Goal: Task Accomplishment & Management: Use online tool/utility

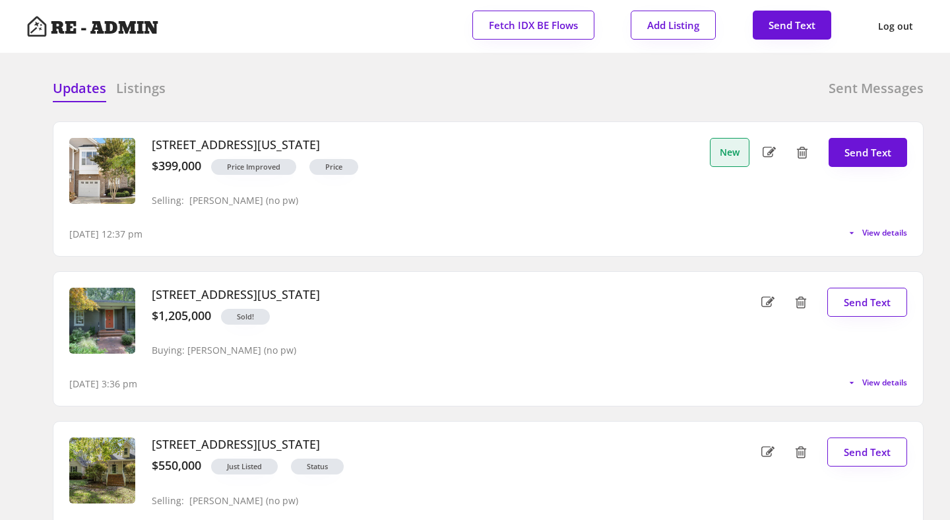
click at [346, 78] on div "Updates Listings Sent Messages 9120 Bunnwood Lane, Raleigh, North Carolina $399…" at bounding box center [474, 79] width 897 height 32
click at [884, 231] on span "View details" at bounding box center [881, 233] width 49 height 8
select select ""professional""
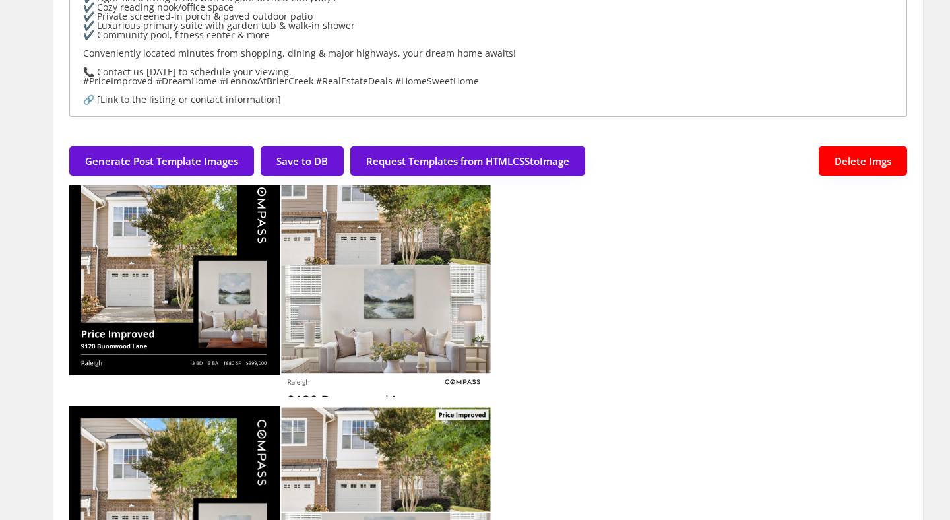
scroll to position [399, 0]
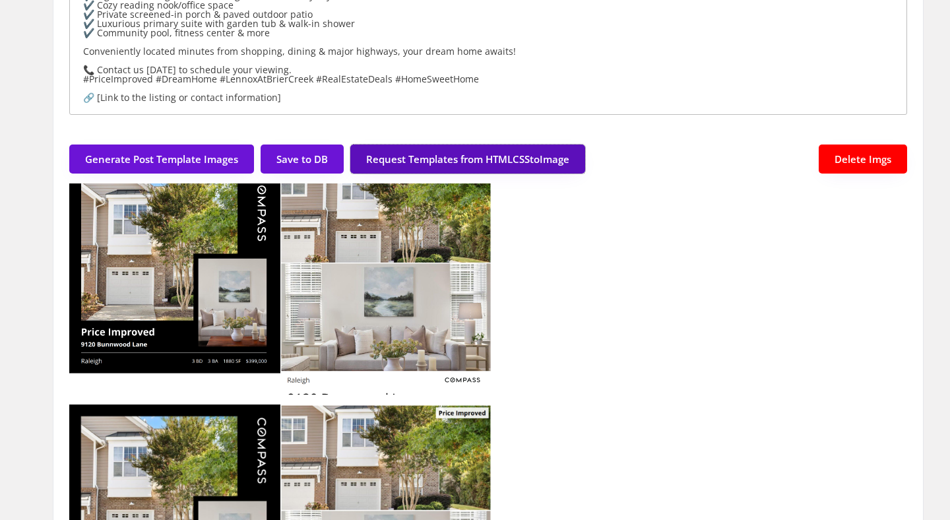
click at [497, 160] on button "Request Templates from HTMLCSStoImage" at bounding box center [467, 158] width 235 height 29
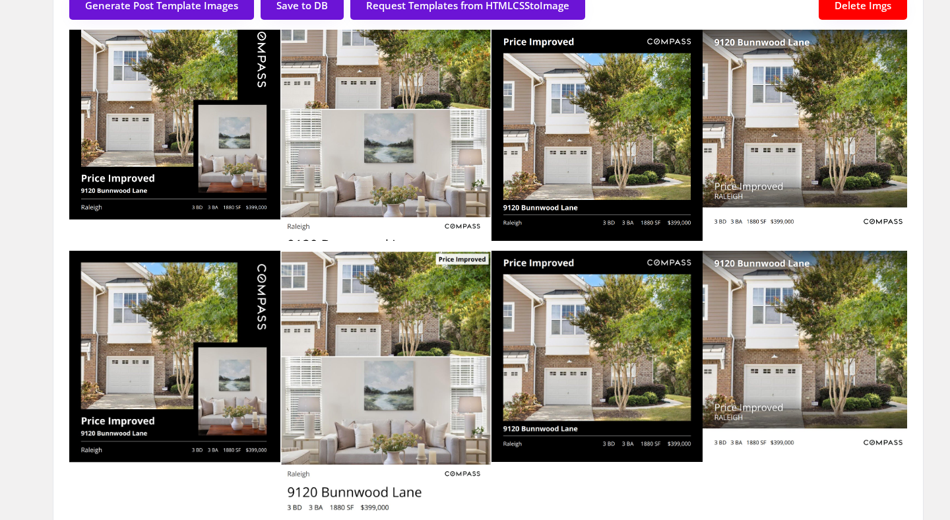
scroll to position [548, 0]
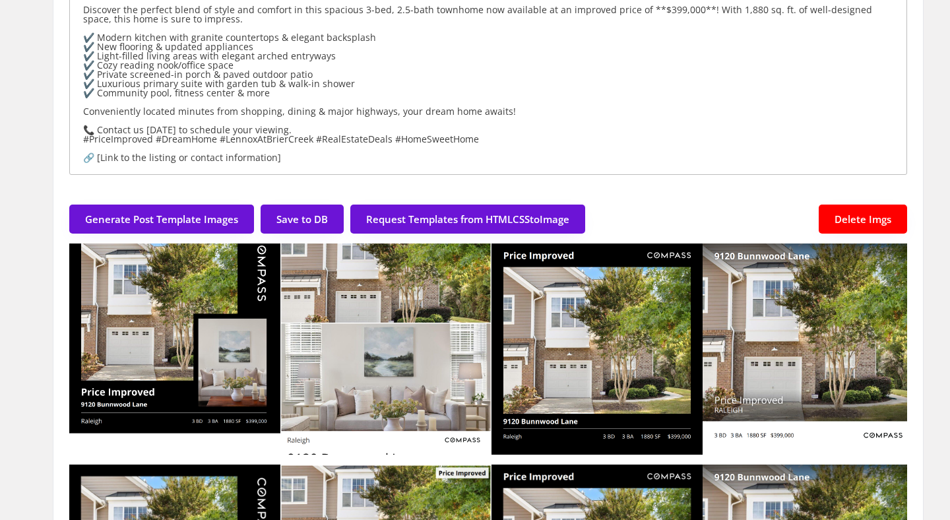
scroll to position [336, 0]
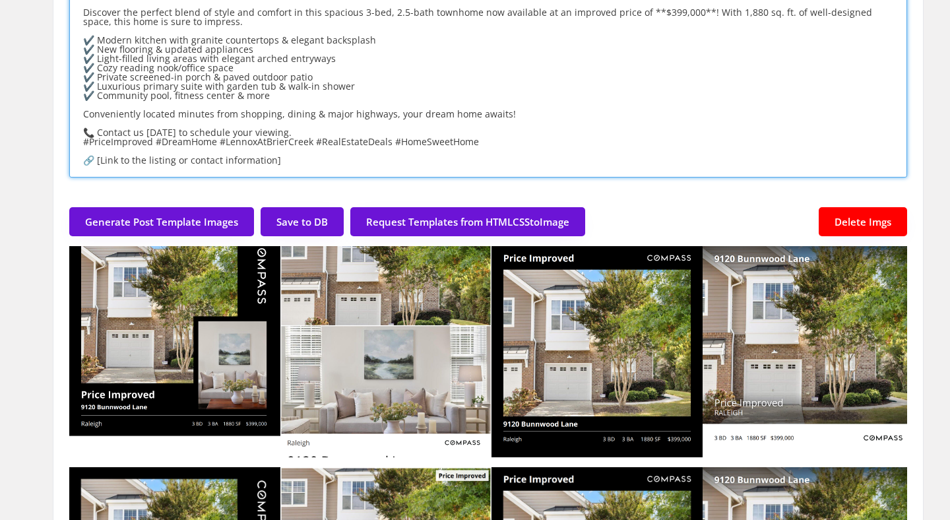
drag, startPoint x: 288, startPoint y: 166, endPoint x: 78, endPoint y: 157, distance: 209.9
click at [78, 157] on textarea "🏡 **Price Improvement Alert in Lennox at Brier Creek!** 🌟 Discover the perfect …" at bounding box center [488, 77] width 838 height 202
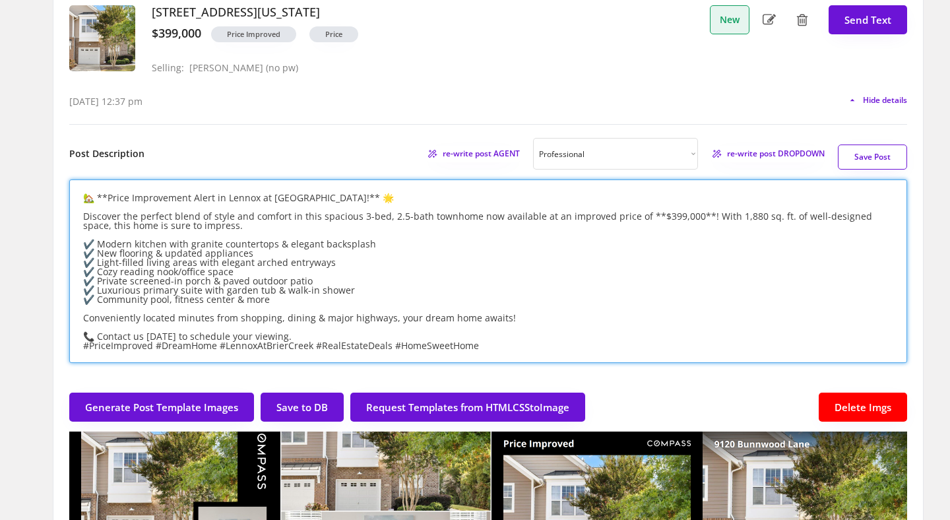
scroll to position [132, 0]
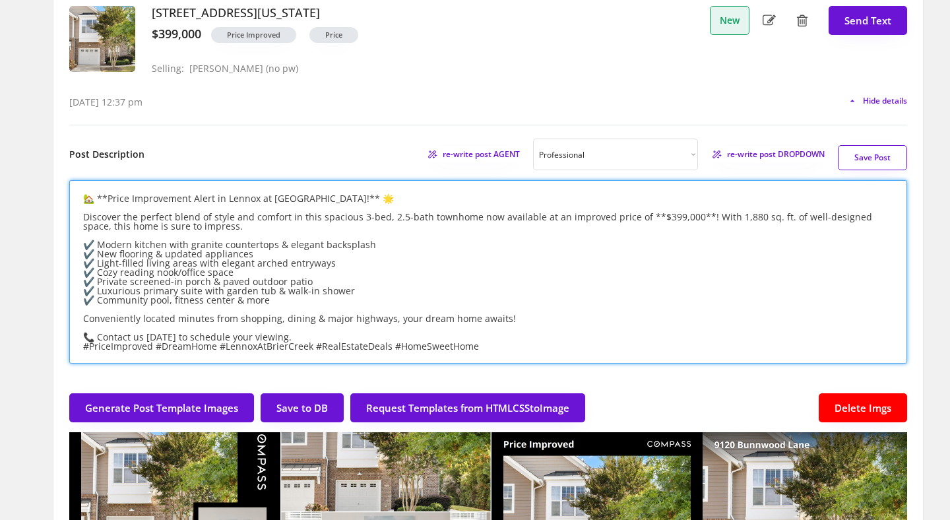
type textarea "🏡 **Price Improvement Alert in Lennox at Brier Creek!** 🌟 Discover the perfect …"
click at [878, 150] on button "Save Post" at bounding box center [872, 157] width 69 height 25
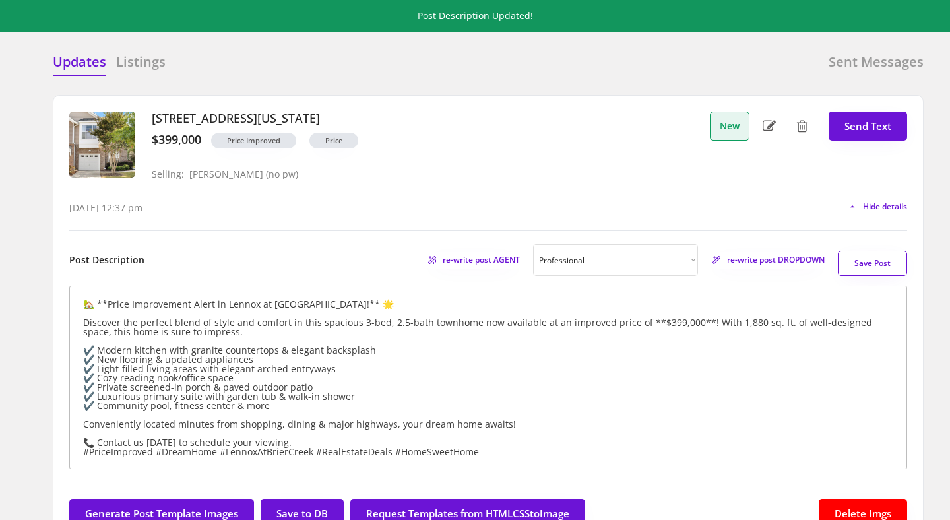
scroll to position [25, 0]
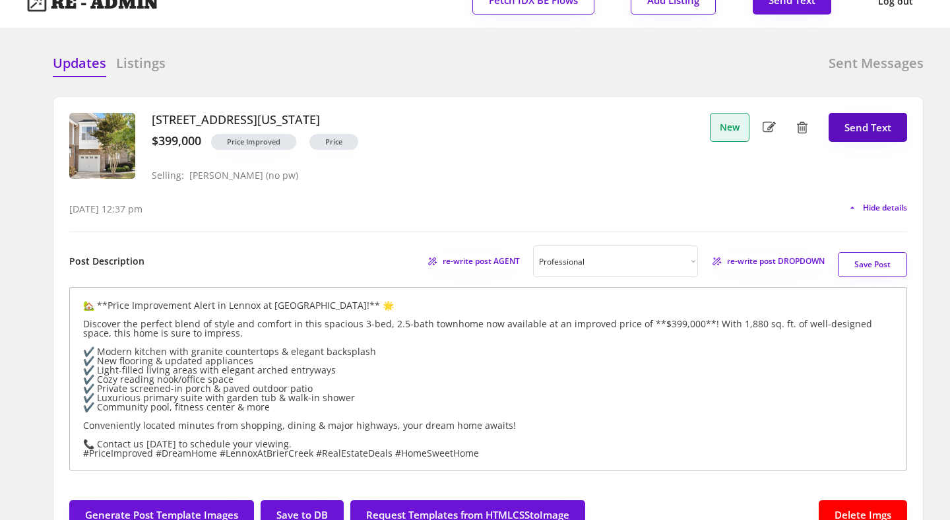
click at [863, 131] on button "Send Text" at bounding box center [867, 127] width 78 height 29
select select "raleigh"
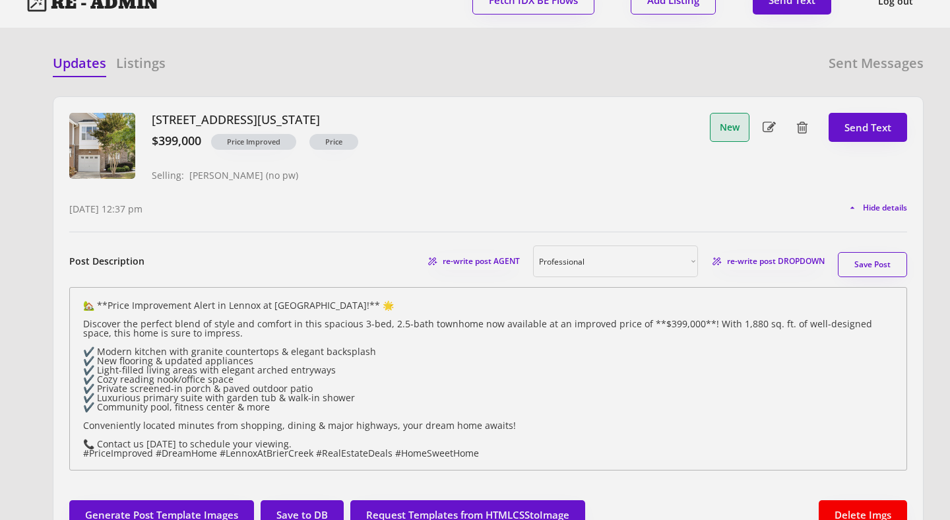
scroll to position [34, 0]
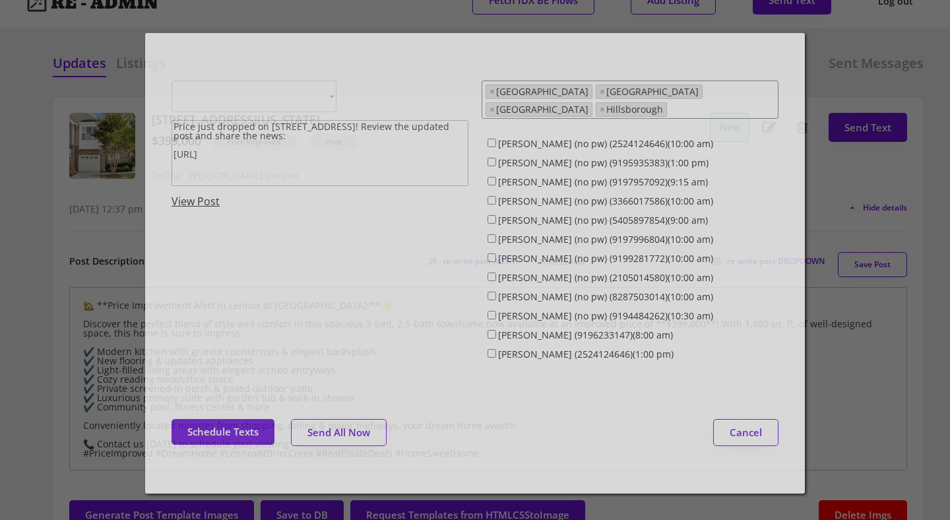
select select ""1348695171700984260__LOOKUP__1743599703321x142788062077753970""
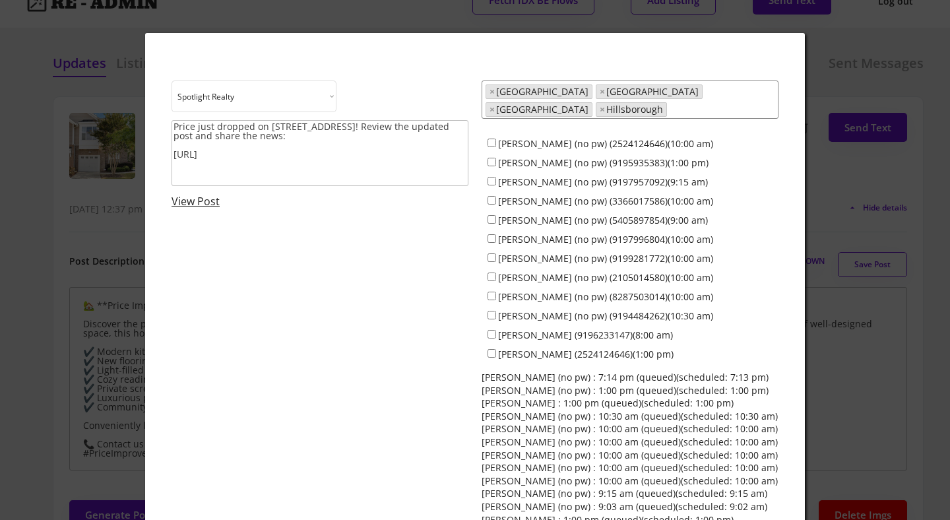
click at [70, 240] on div at bounding box center [475, 260] width 950 height 520
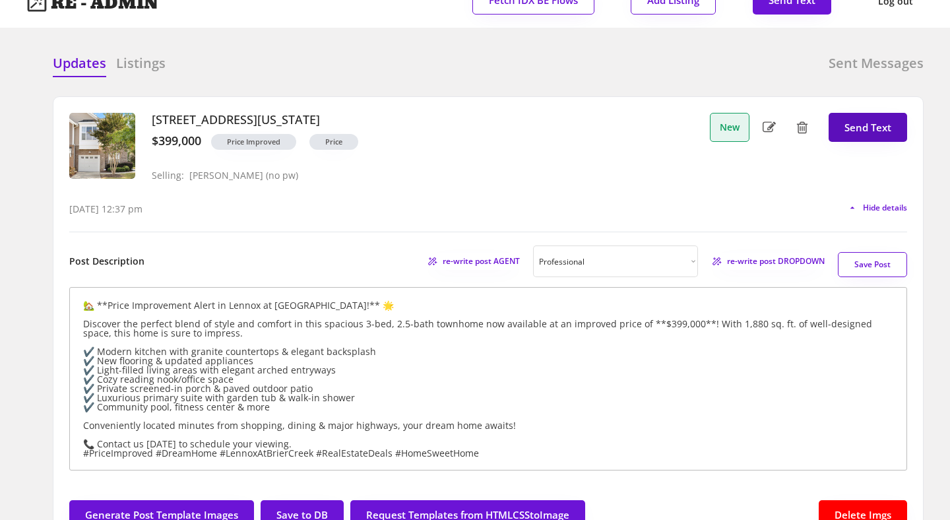
click at [884, 129] on button "Send Text" at bounding box center [867, 127] width 78 height 29
select select "raleigh"
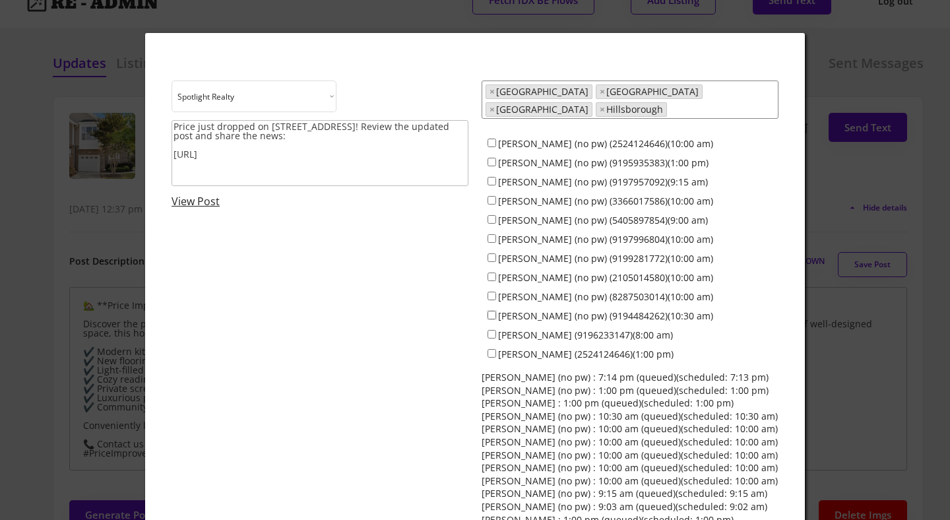
click at [495, 311] on input "Ken Cannon (no pw) (9194484262)(10:30 am)" at bounding box center [491, 315] width 9 height 9
checkbox input "true"
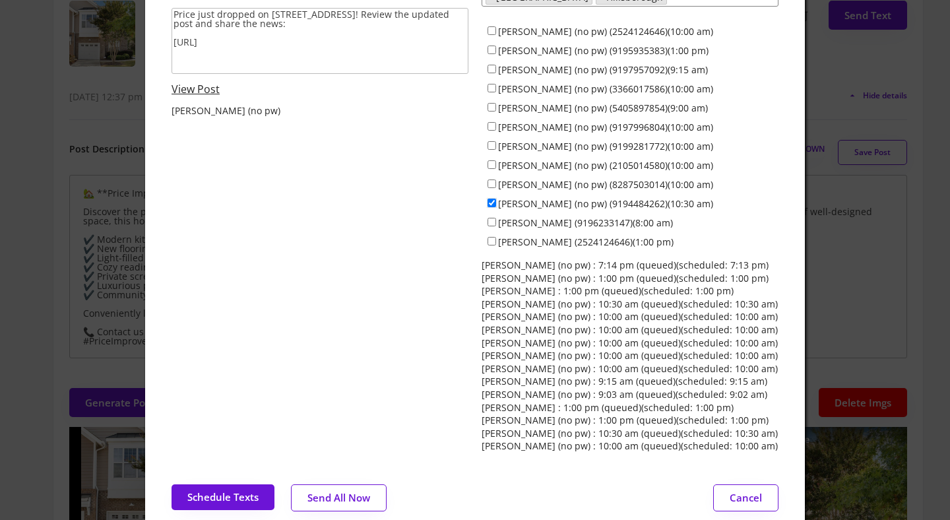
scroll to position [45, 0]
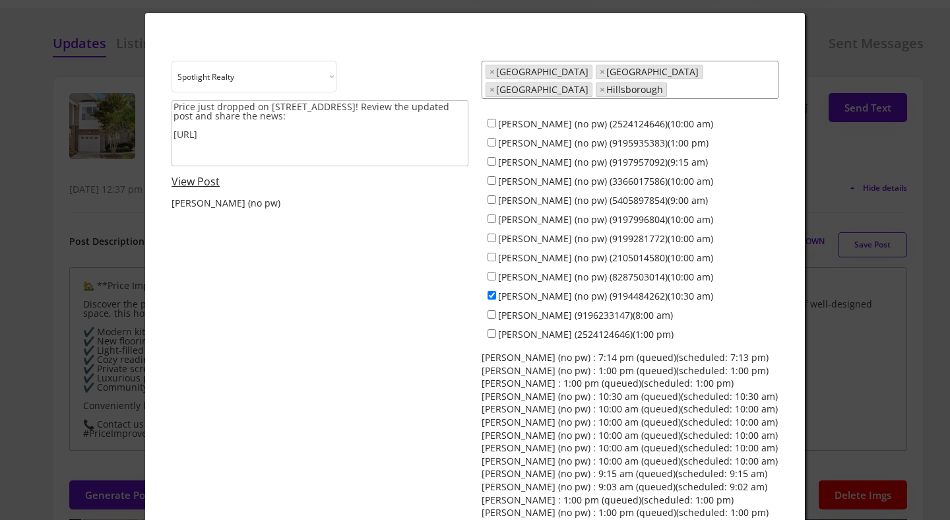
click at [206, 179] on link "View Post" at bounding box center [195, 181] width 48 height 15
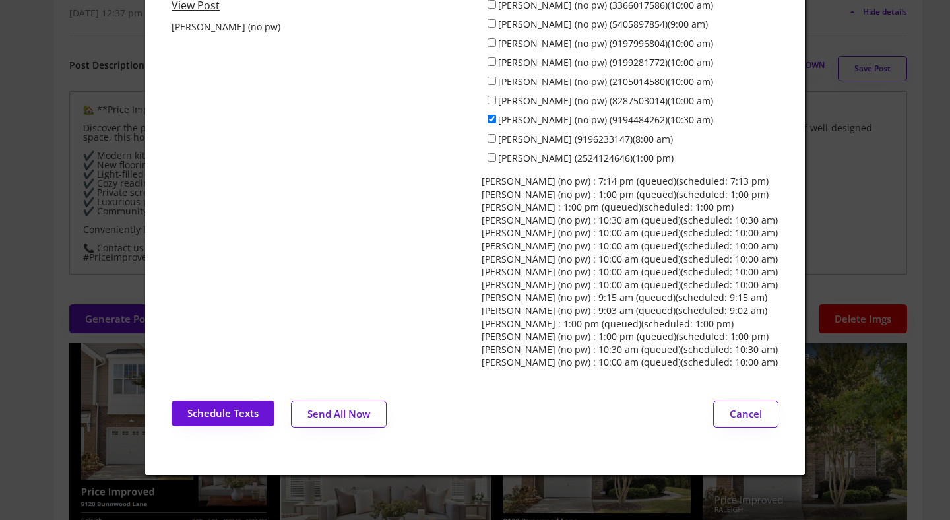
scroll to position [229, 0]
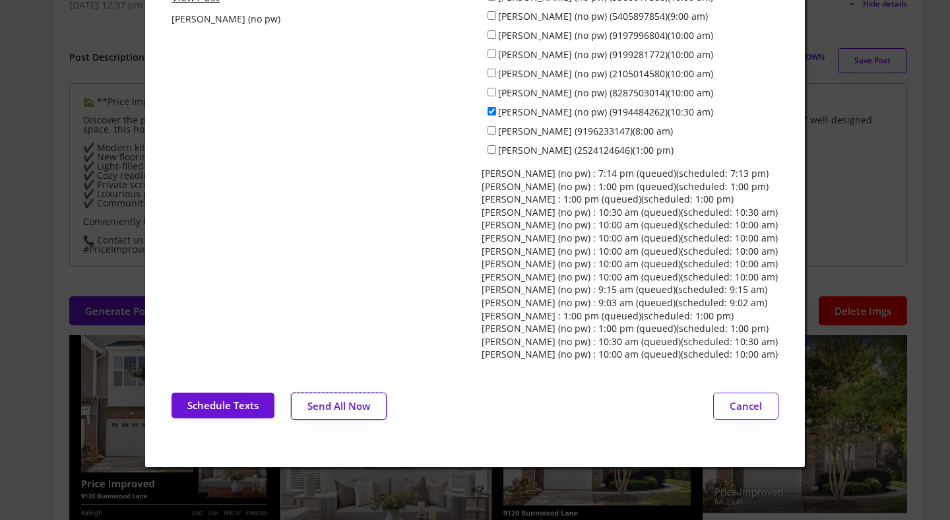
click at [335, 400] on button "Send All Now" at bounding box center [339, 405] width 96 height 27
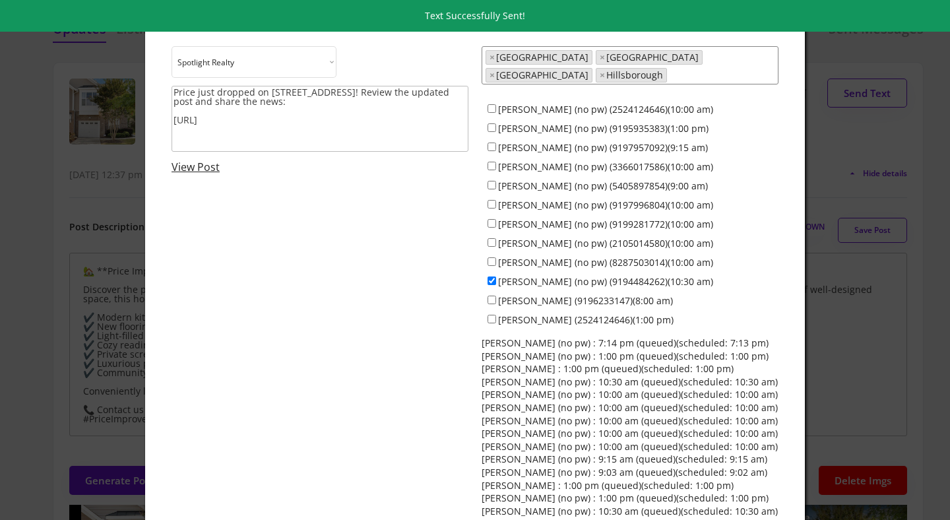
scroll to position [0, 0]
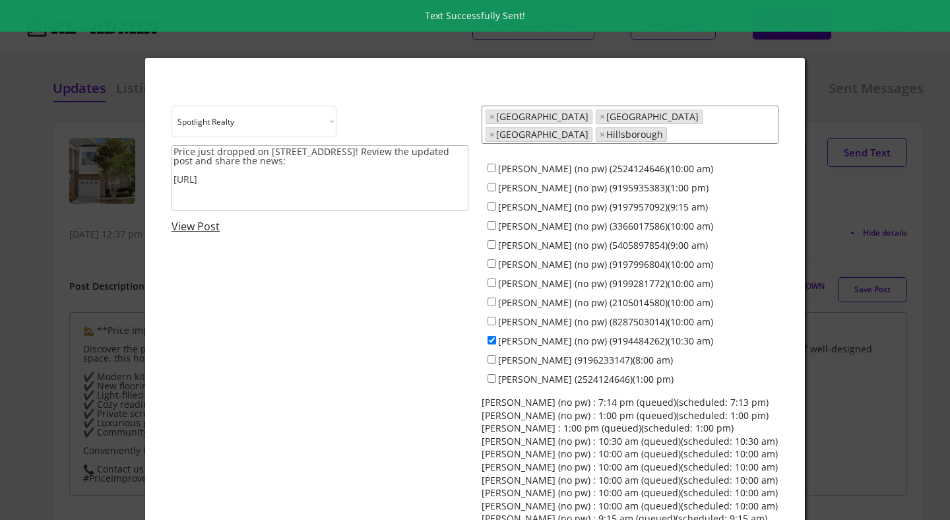
click at [78, 181] on div at bounding box center [475, 260] width 950 height 520
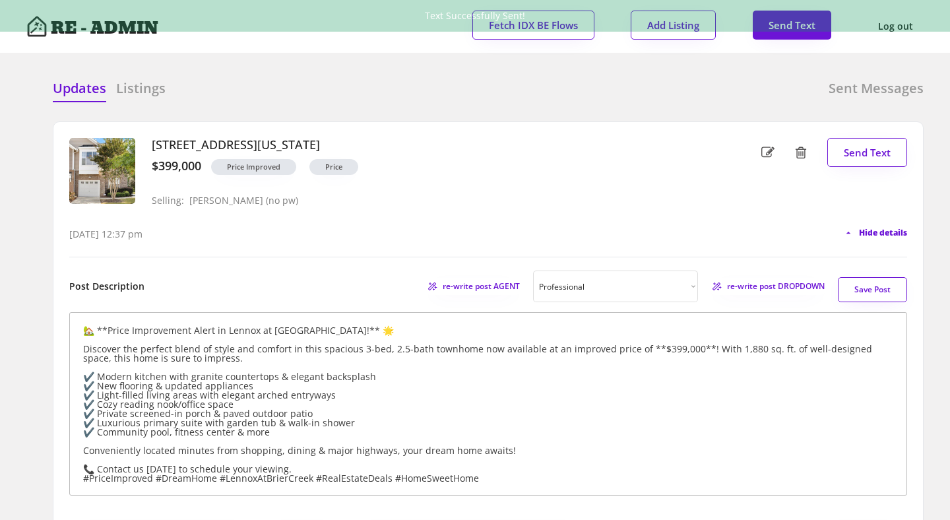
click at [884, 236] on span "Hide details" at bounding box center [883, 233] width 48 height 8
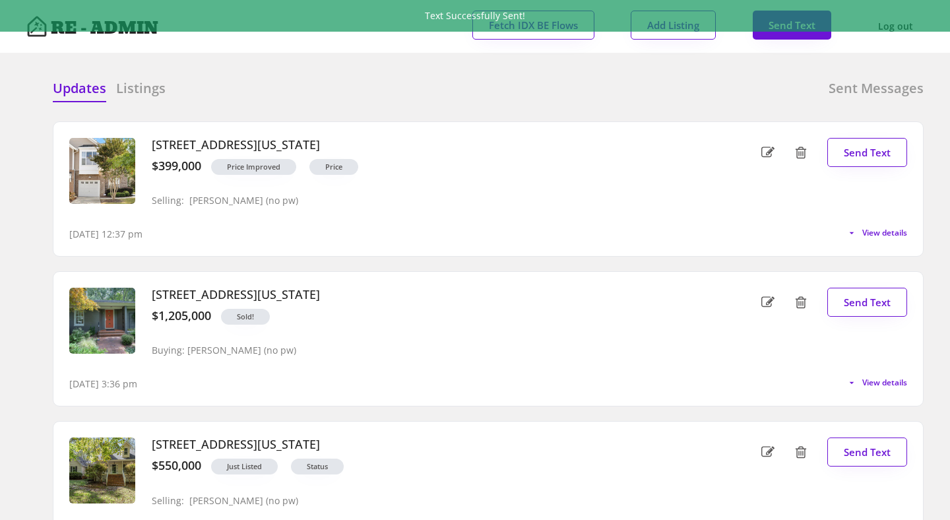
click at [367, 93] on div at bounding box center [375, 89] width 66 height 20
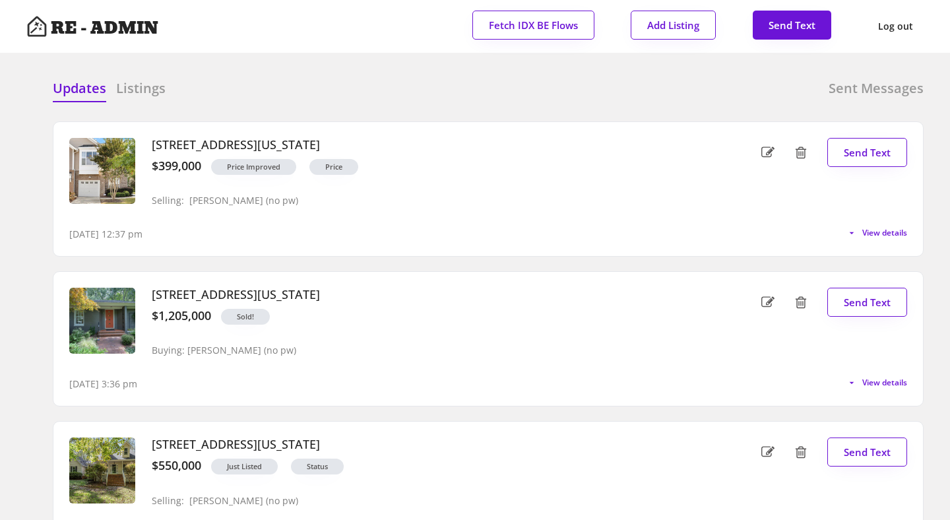
click at [417, 79] on div "Updates Listings Sent Messages" at bounding box center [488, 92] width 870 height 26
click at [858, 94] on h6 "Sent Messages" at bounding box center [875, 88] width 95 height 18
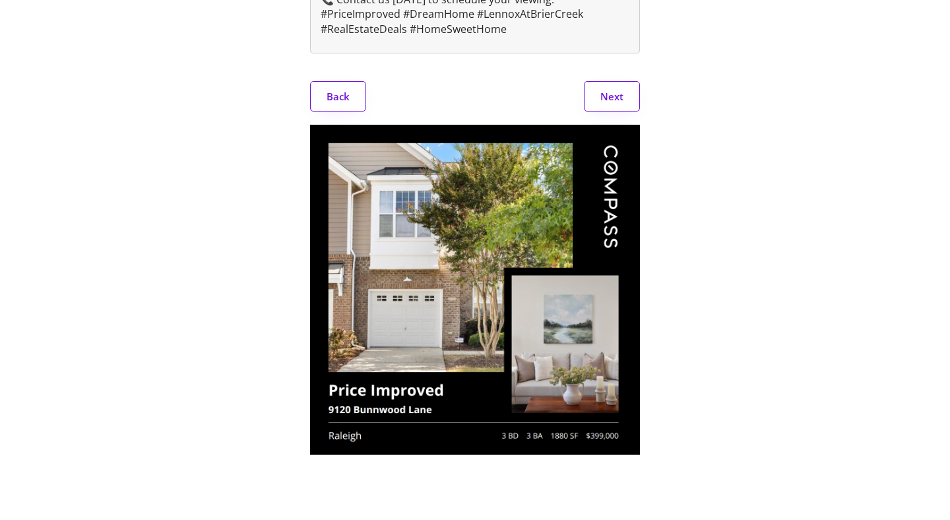
scroll to position [523, 0]
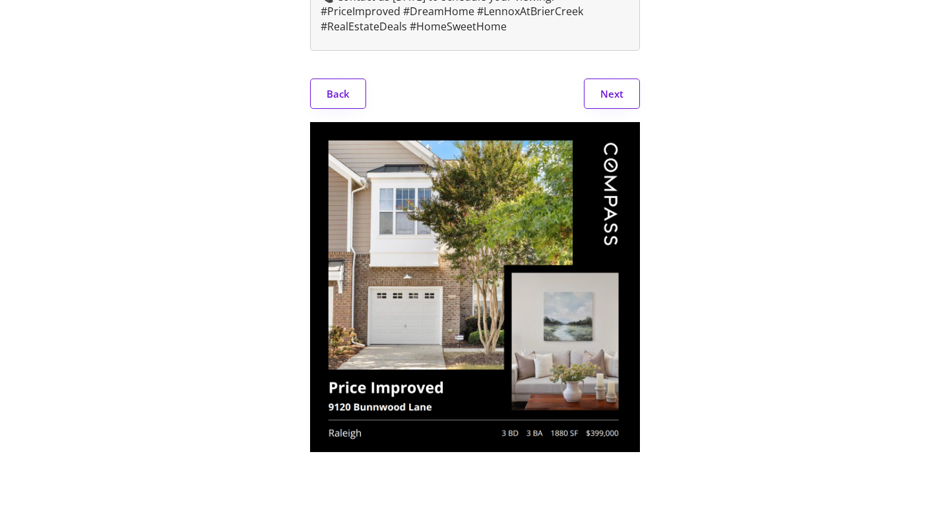
click at [617, 94] on button "Next" at bounding box center [612, 93] width 56 height 30
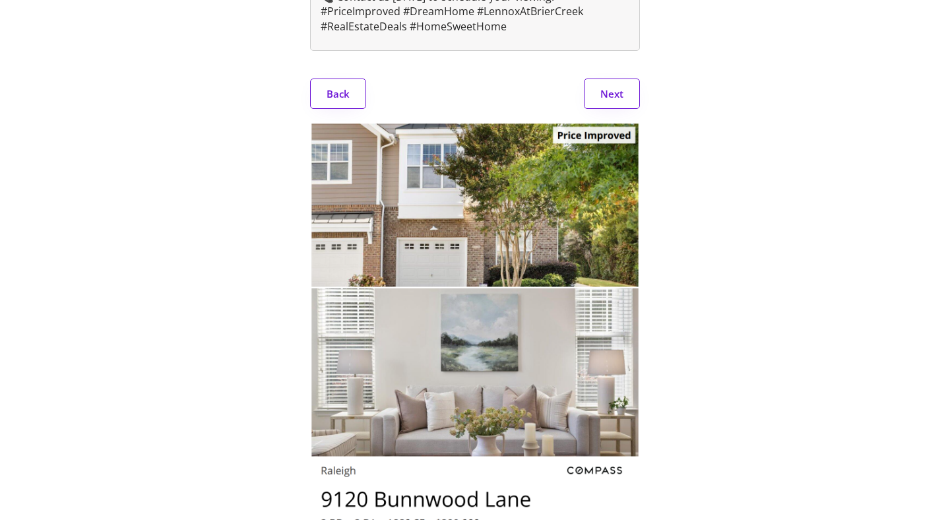
click at [617, 93] on button "Next" at bounding box center [612, 93] width 56 height 30
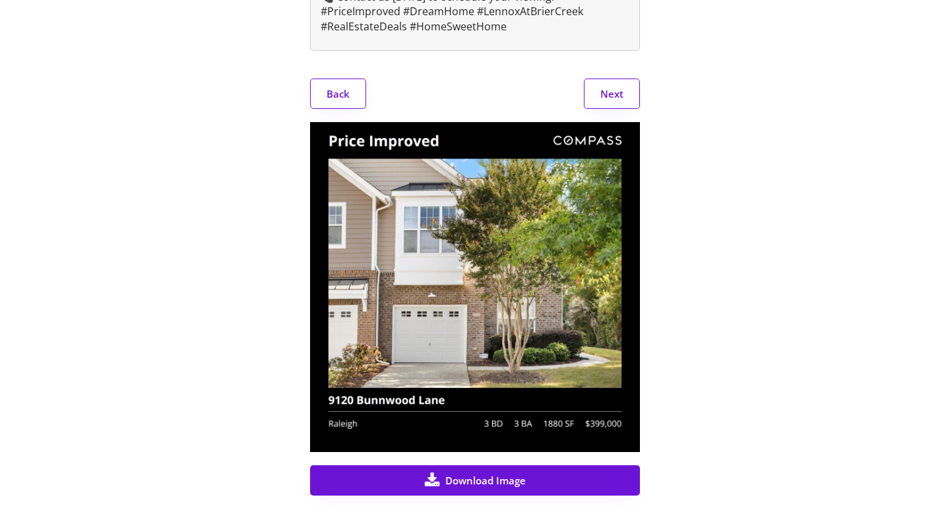
click at [617, 93] on button "Next" at bounding box center [612, 93] width 56 height 30
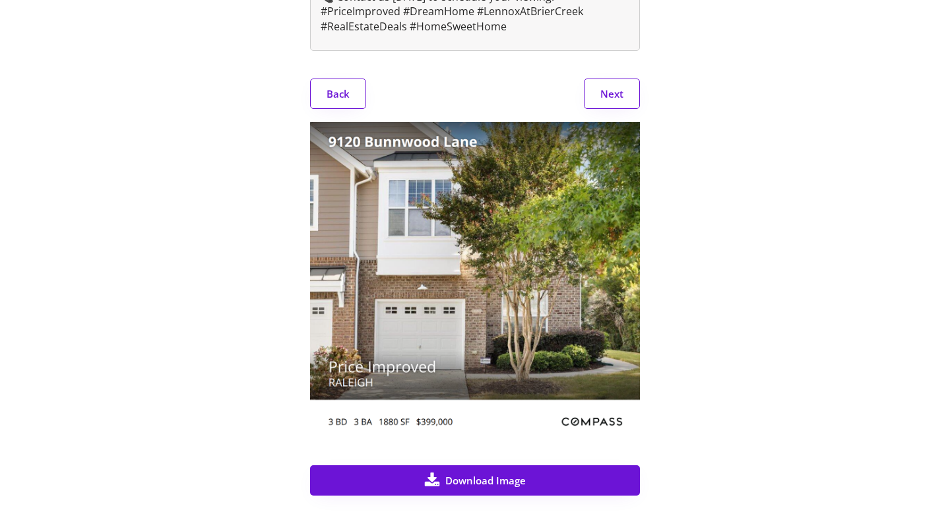
click at [617, 92] on button "Next" at bounding box center [612, 93] width 56 height 30
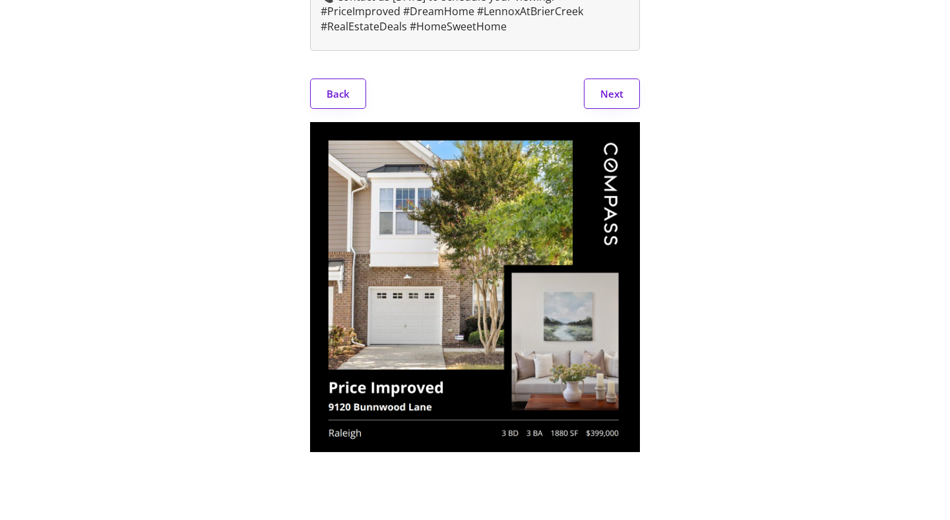
click at [620, 88] on button "Next" at bounding box center [612, 93] width 56 height 30
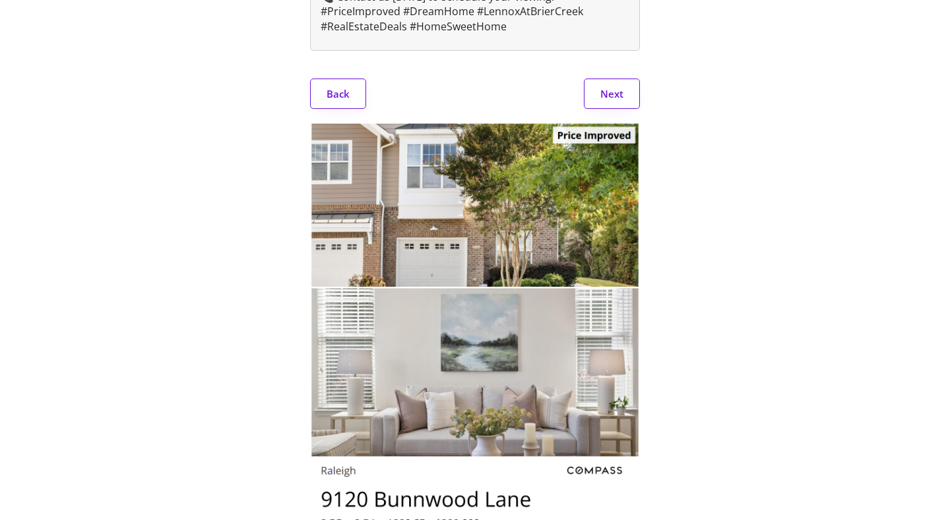
click at [620, 88] on button "Next" at bounding box center [612, 93] width 56 height 30
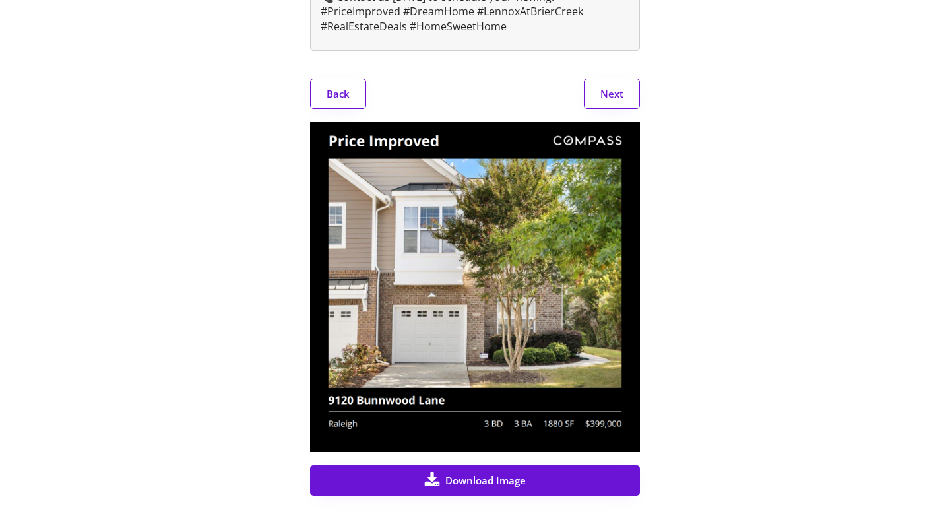
click at [620, 88] on button "Next" at bounding box center [612, 93] width 56 height 30
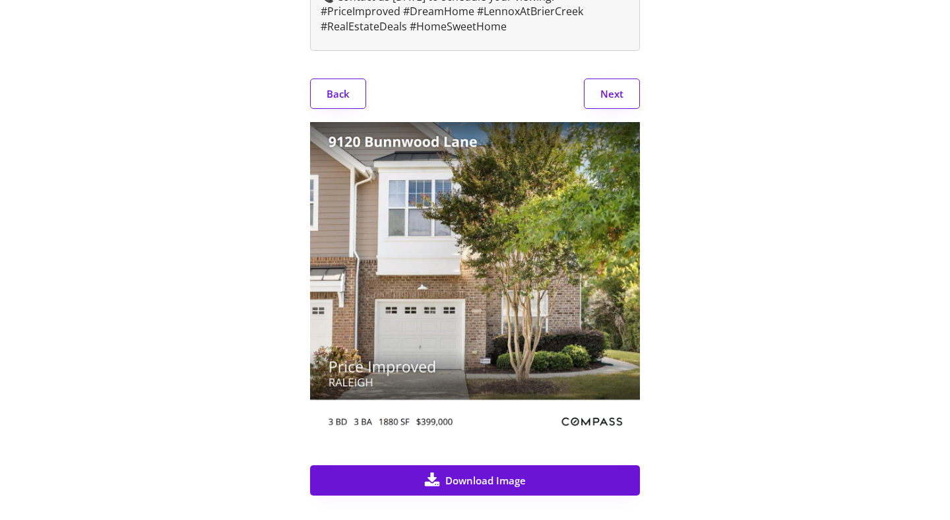
click at [620, 88] on button "Next" at bounding box center [612, 93] width 56 height 30
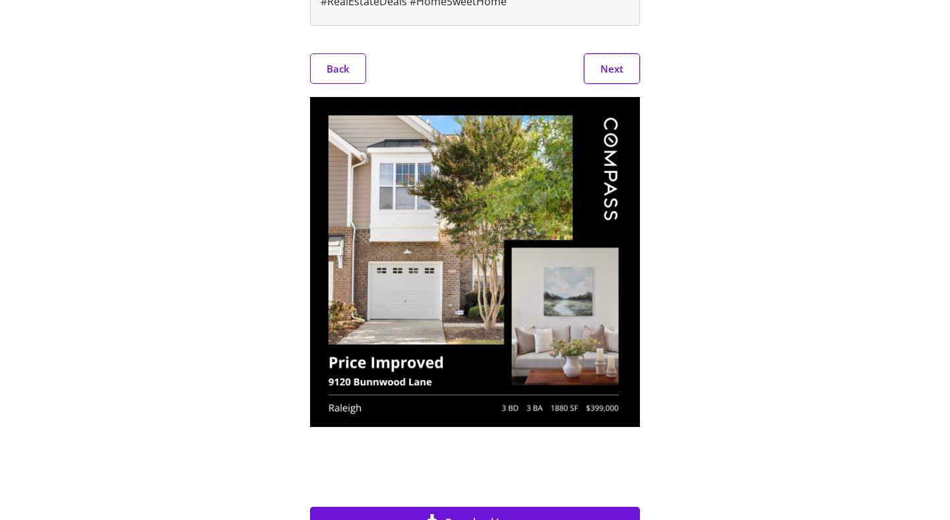
scroll to position [563, 0]
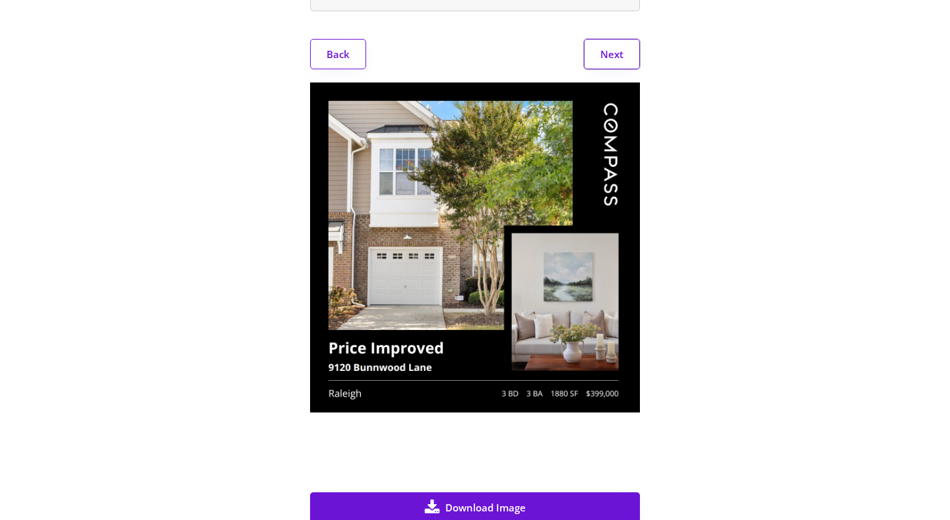
click at [616, 52] on button "Next" at bounding box center [612, 54] width 56 height 30
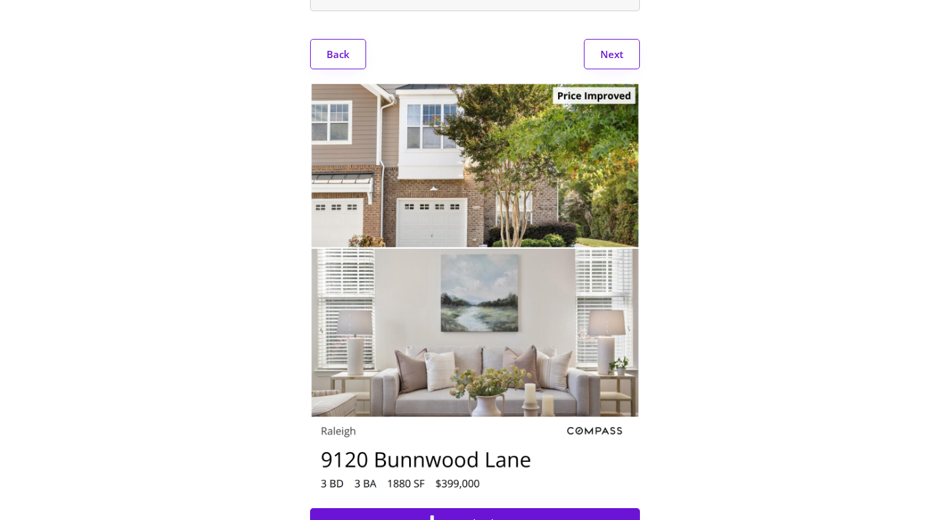
click at [612, 52] on button "Next" at bounding box center [612, 54] width 56 height 30
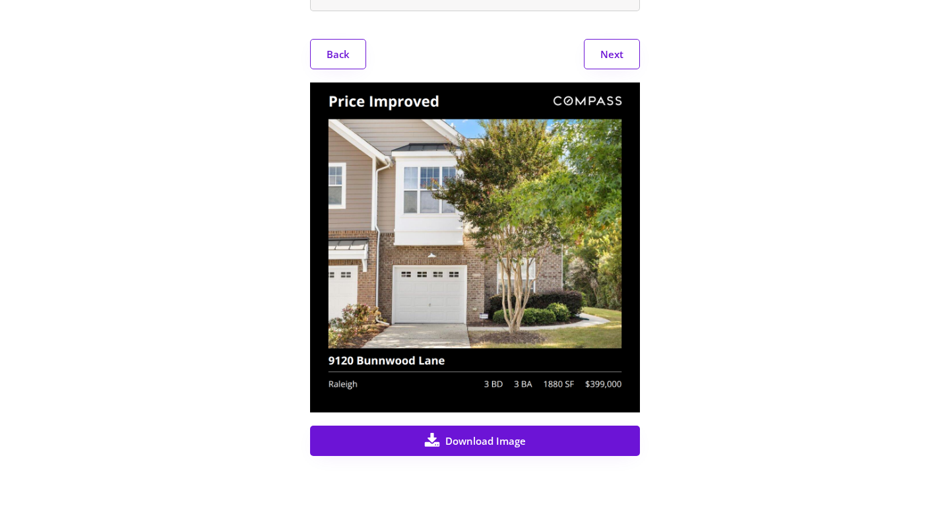
click at [611, 52] on button "Next" at bounding box center [612, 54] width 56 height 30
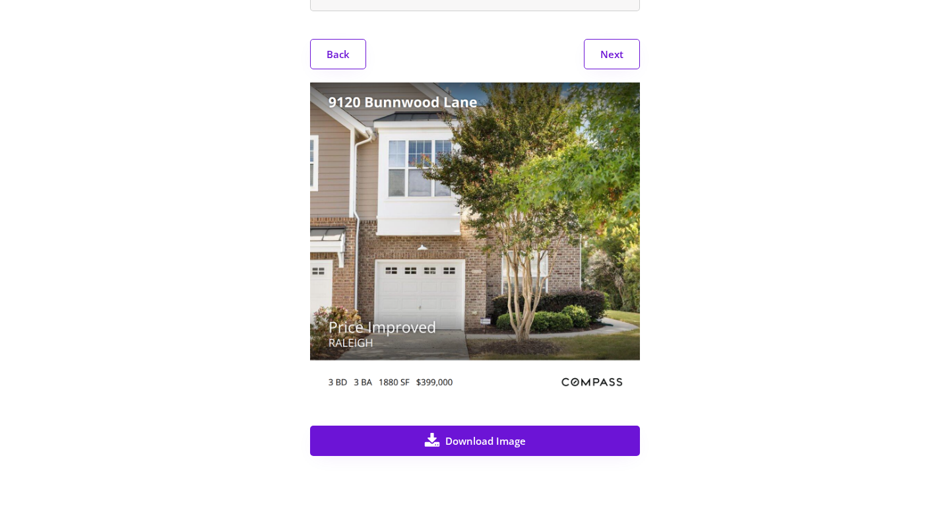
click at [611, 52] on button "Next" at bounding box center [612, 54] width 56 height 30
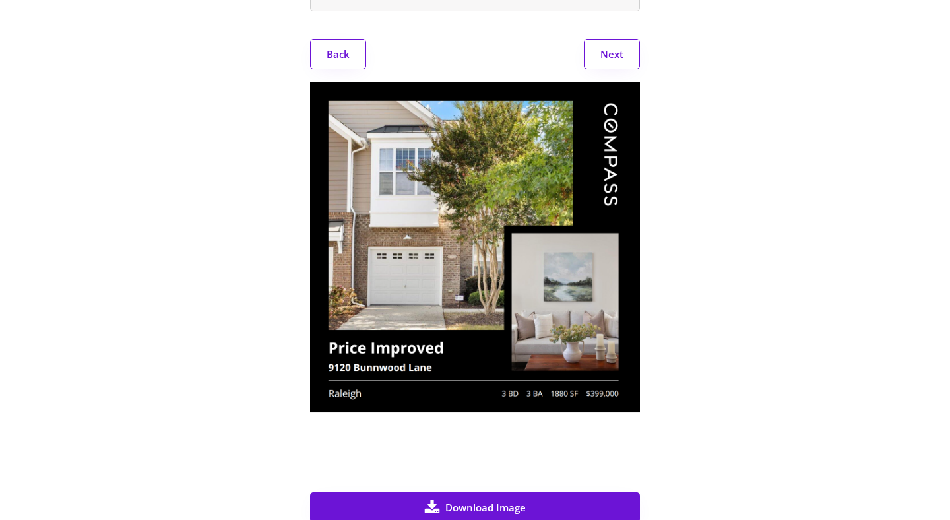
click at [611, 52] on button "Next" at bounding box center [612, 54] width 56 height 30
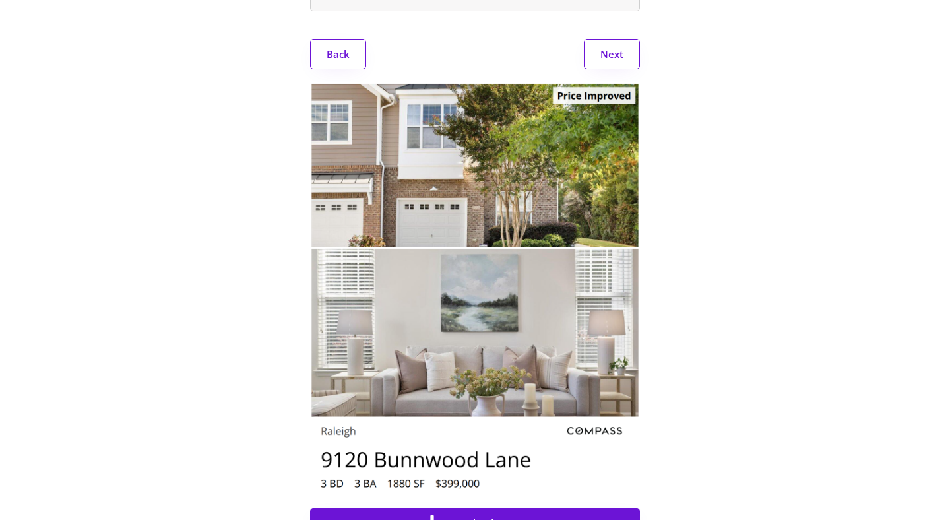
click at [611, 52] on button "Next" at bounding box center [612, 54] width 56 height 30
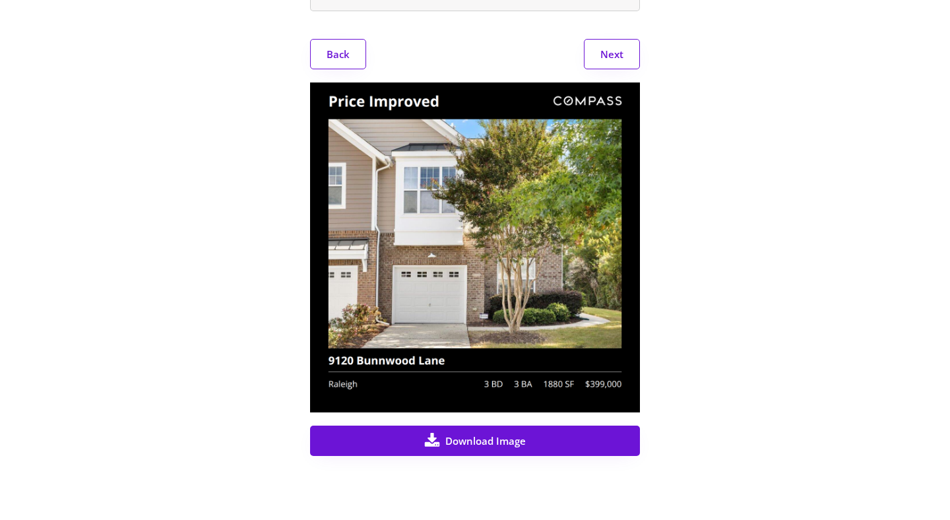
click at [611, 53] on button "Next" at bounding box center [612, 54] width 56 height 30
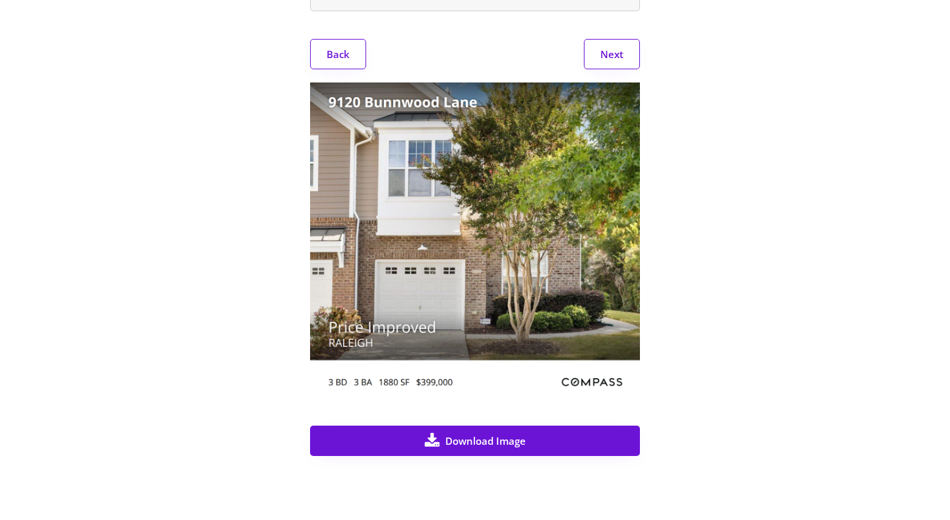
click at [611, 53] on button "Next" at bounding box center [612, 54] width 56 height 30
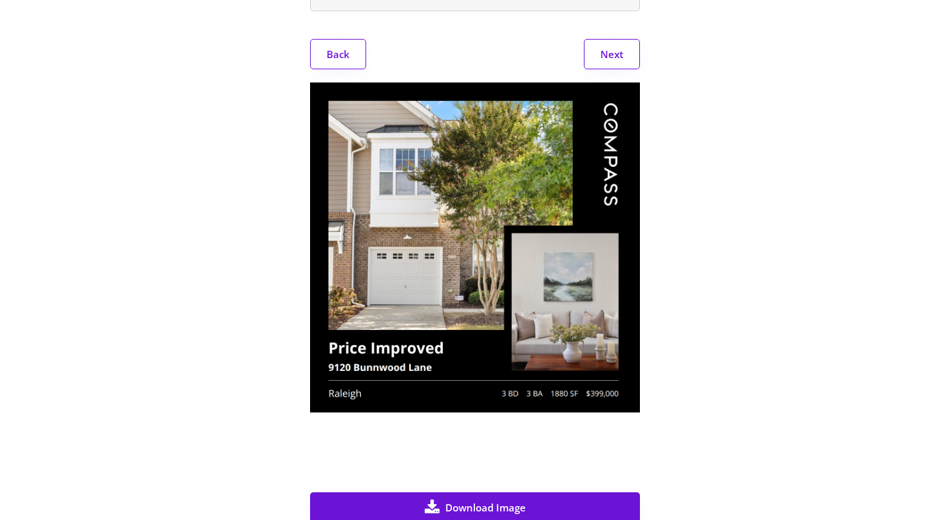
click at [611, 53] on button "Next" at bounding box center [612, 54] width 56 height 30
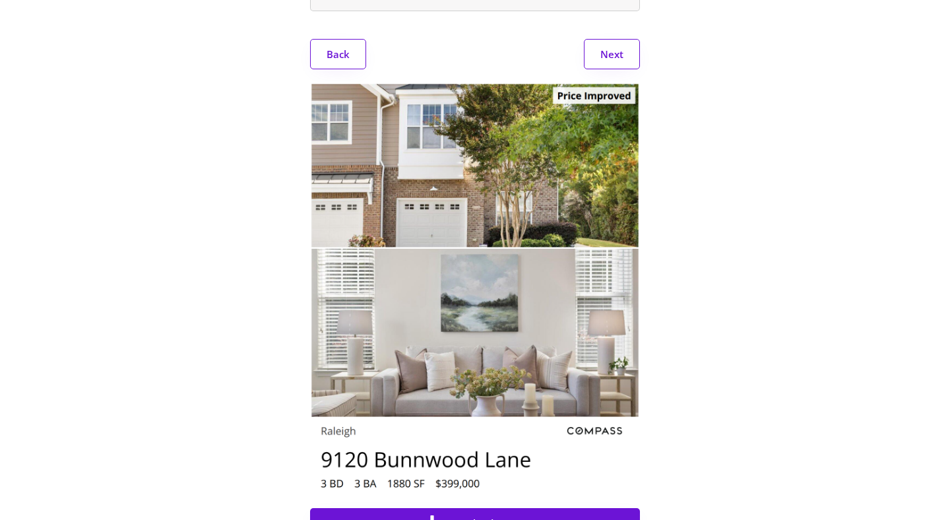
click at [181, 119] on div "Social Media Post Share the draft post below with your followers. DRAFT Copy Te…" at bounding box center [475, 49] width 750 height 1045
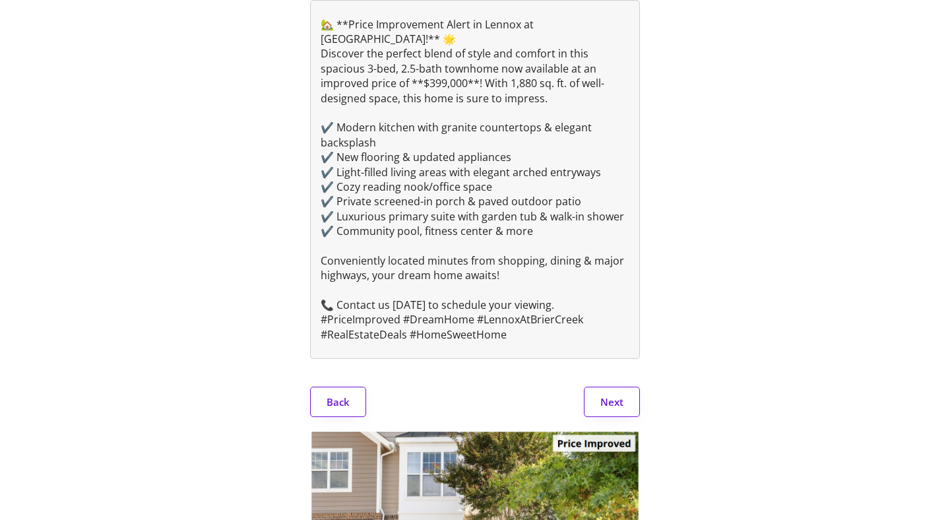
scroll to position [0, 0]
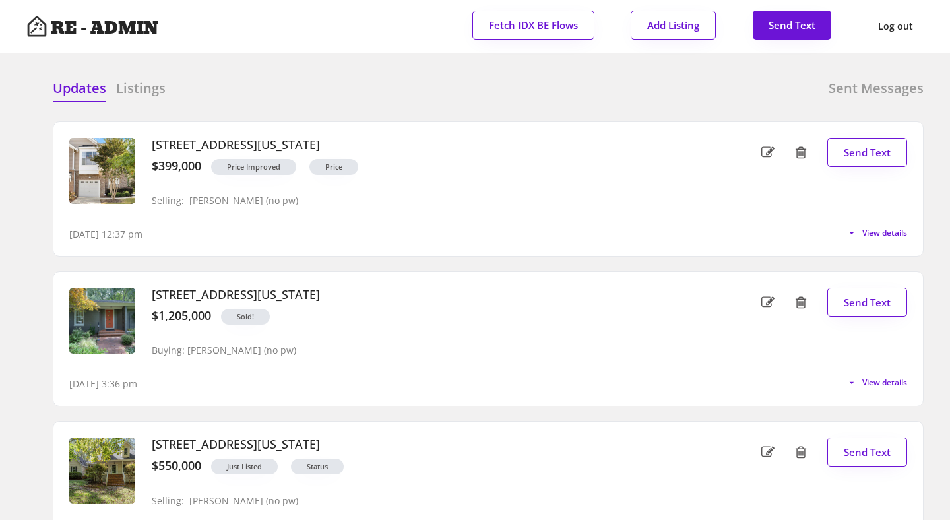
click at [866, 89] on h6 "Sent Messages" at bounding box center [875, 88] width 95 height 18
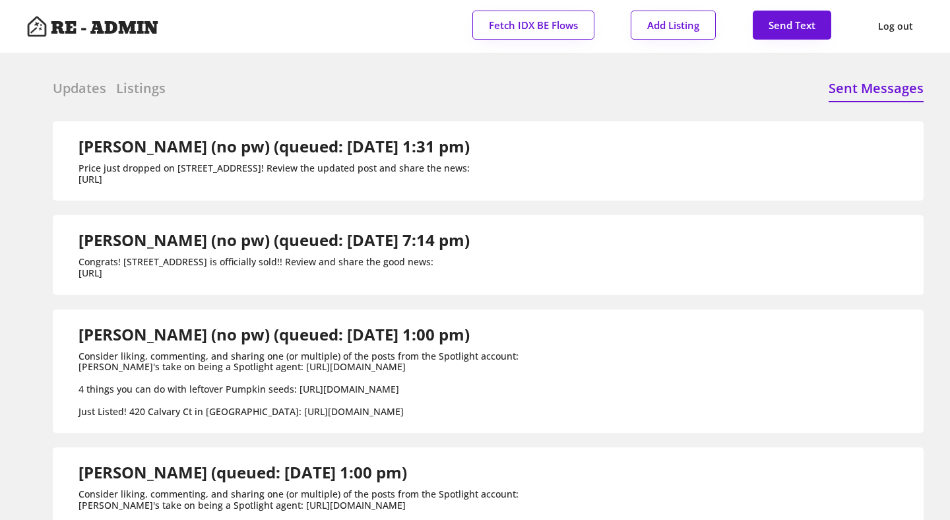
click at [138, 91] on h6 "Listings" at bounding box center [140, 88] width 49 height 18
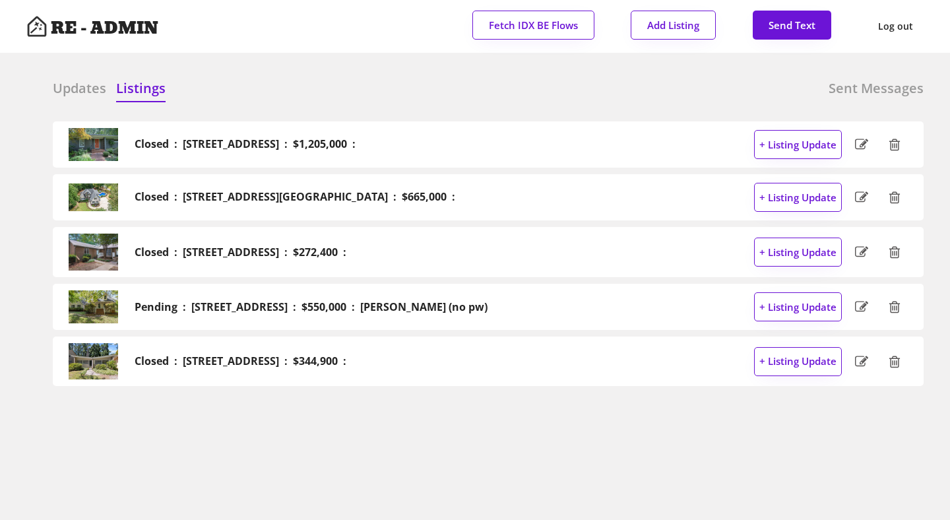
click at [75, 85] on h6 "Updates" at bounding box center [79, 88] width 53 height 18
